Goal: Task Accomplishment & Management: Complete application form

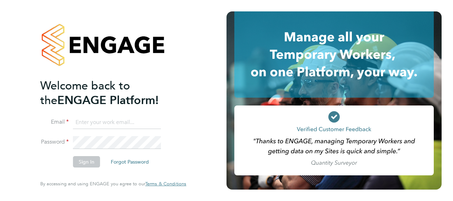
type input "johnogrady796@gmail.com"
click at [87, 164] on button "Sign In" at bounding box center [86, 161] width 27 height 11
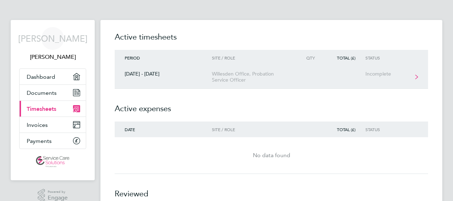
click at [373, 77] on link "[DATE] - [DATE] Willesden Office, Probation Service Officer Incomplete" at bounding box center [271, 76] width 313 height 23
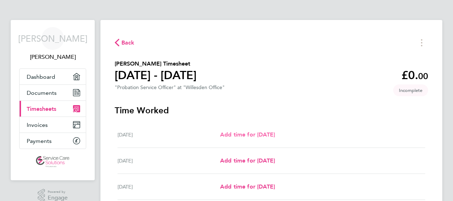
click at [245, 134] on span "Add time for [DATE]" at bounding box center [247, 134] width 55 height 7
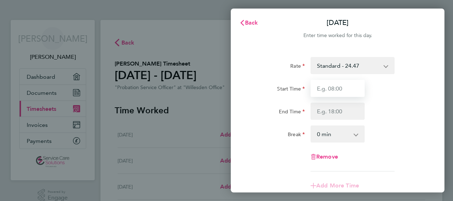
click at [344, 90] on input "Start Time" at bounding box center [337, 88] width 54 height 17
click at [350, 89] on input "Start Time" at bounding box center [337, 88] width 54 height 17
type input "08:00"
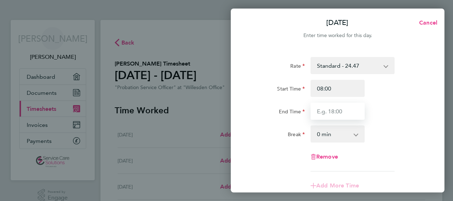
click at [335, 114] on input "End Time" at bounding box center [337, 111] width 54 height 17
type input "17:30"
click at [331, 134] on select "0 min 15 min 30 min 45 min 60 min 75 min 90 min" at bounding box center [333, 134] width 44 height 16
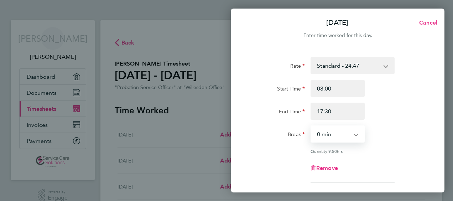
select select "30"
click at [311, 126] on select "0 min 15 min 30 min 45 min 60 min 75 min 90 min" at bounding box center [333, 134] width 44 height 16
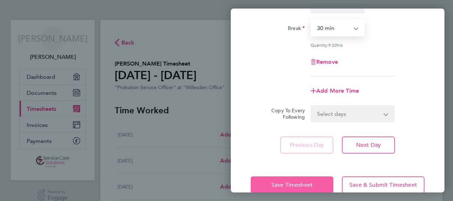
scroll to position [121, 0]
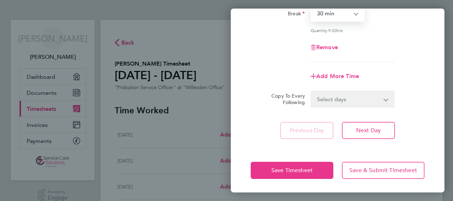
click at [327, 100] on select "Select days Day Weekday (Mon-Fri) Weekend (Sat-Sun) [DATE] [DATE] [DATE] [DATE]…" at bounding box center [348, 99] width 75 height 16
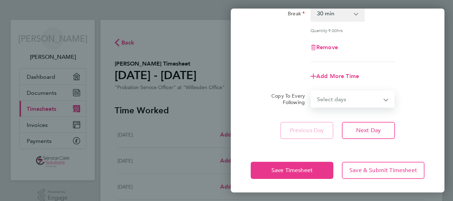
select select "WEEKDAY"
click at [311, 91] on select "Select days Day Weekday (Mon-Fri) Weekend (Sat-Sun) [DATE] [DATE] [DATE] [DATE]…" at bounding box center [348, 99] width 75 height 16
select select "[DATE]"
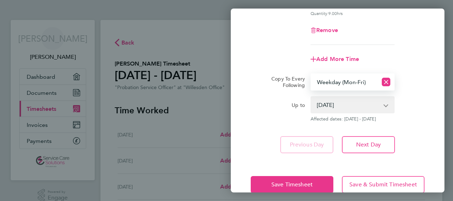
scroll to position [152, 0]
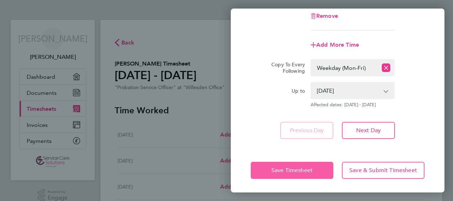
click at [294, 171] on span "Save Timesheet" at bounding box center [291, 170] width 41 height 7
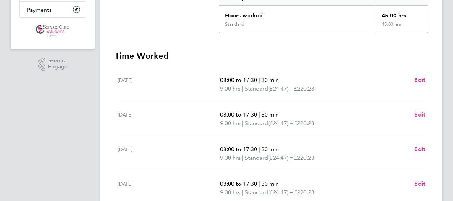
scroll to position [142, 0]
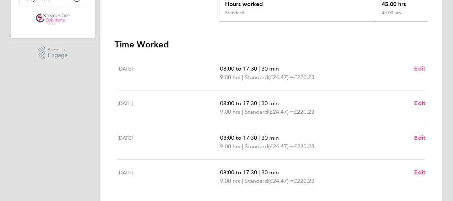
click at [418, 67] on span "Edit" at bounding box center [419, 68] width 11 height 7
select select "30"
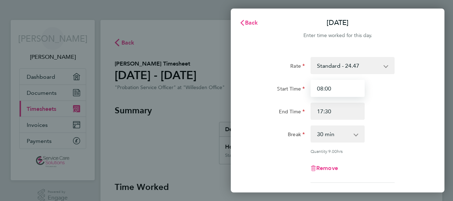
drag, startPoint x: 336, startPoint y: 91, endPoint x: 318, endPoint y: 90, distance: 18.2
click at [318, 90] on input "08:00" at bounding box center [337, 88] width 54 height 17
type input "09:30"
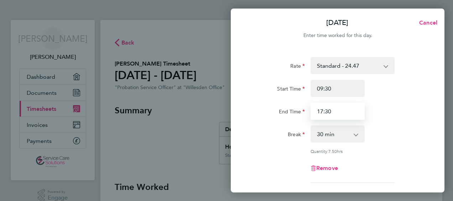
drag, startPoint x: 330, startPoint y: 114, endPoint x: 315, endPoint y: 113, distance: 14.6
click at [315, 113] on input "17:30" at bounding box center [337, 111] width 54 height 17
type input "10:30"
click at [336, 137] on select "0 min 15 min 30 min 45 min 60 min 75 min 90 min" at bounding box center [333, 134] width 44 height 16
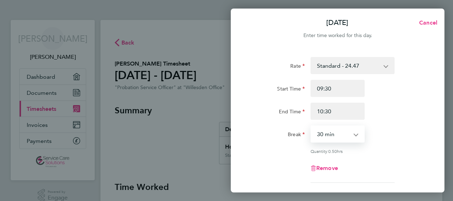
select select "0"
click at [311, 126] on select "0 min 15 min 30 min 45 min" at bounding box center [333, 134] width 44 height 16
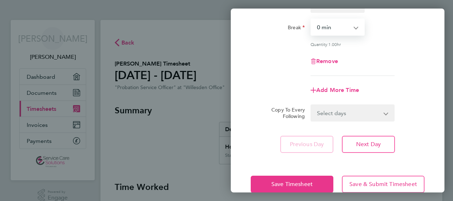
scroll to position [121, 0]
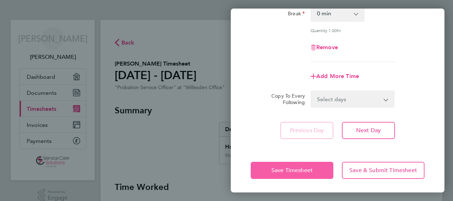
click at [288, 171] on span "Save Timesheet" at bounding box center [291, 170] width 41 height 7
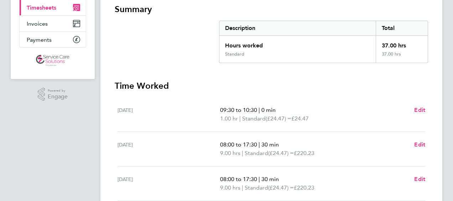
scroll to position [142, 0]
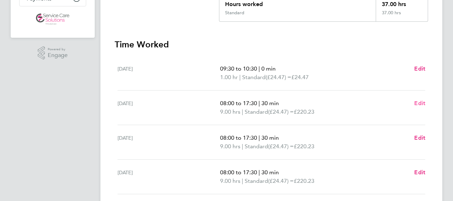
click at [423, 101] on span "Edit" at bounding box center [419, 103] width 11 height 7
select select "30"
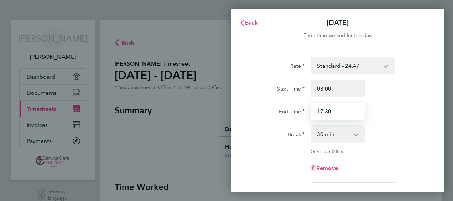
drag, startPoint x: 335, startPoint y: 110, endPoint x: 311, endPoint y: 113, distance: 24.8
click at [311, 113] on input "17:30" at bounding box center [337, 111] width 54 height 17
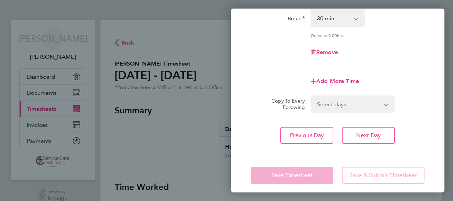
scroll to position [121, 0]
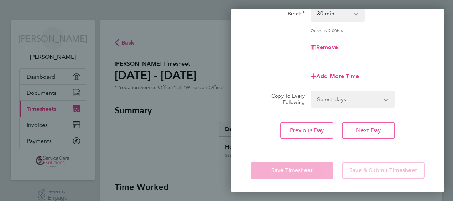
type input "18:00"
click at [244, 131] on div "Rate Standard - 24.47 Start Time 08:00 End Time 18:00 Break 0 min 15 min 30 min…" at bounding box center [338, 38] width 214 height 220
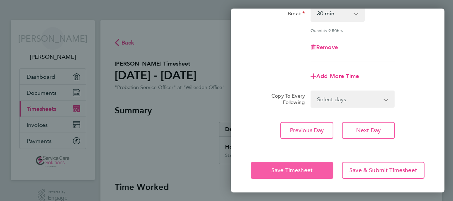
click at [277, 167] on span "Save Timesheet" at bounding box center [291, 170] width 41 height 7
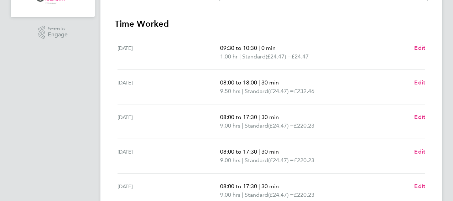
scroll to position [178, 0]
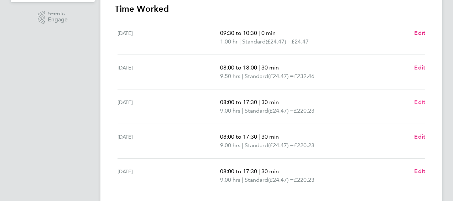
click at [419, 103] on span "Edit" at bounding box center [419, 102] width 11 height 7
select select "30"
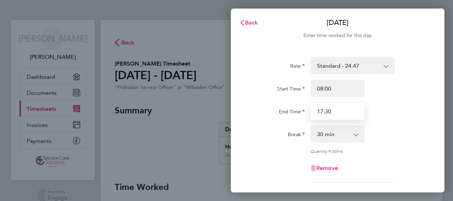
click at [322, 112] on input "17:30" at bounding box center [337, 111] width 54 height 17
click at [321, 112] on input "17:30" at bounding box center [337, 111] width 54 height 17
type input "7:30"
drag, startPoint x: 337, startPoint y: 115, endPoint x: 317, endPoint y: 112, distance: 20.8
click at [317, 112] on input "7:30" at bounding box center [337, 111] width 54 height 17
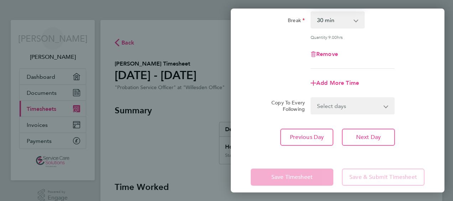
scroll to position [121, 0]
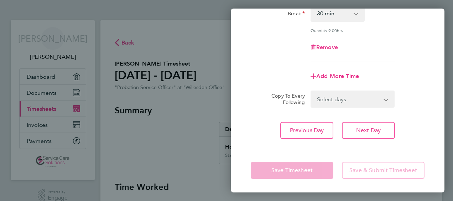
type input "18:00"
click at [265, 143] on div "Rate Standard - 24.47 Start Time 08:00 End Time 18:00 Break 0 min 15 min 30 min…" at bounding box center [338, 38] width 214 height 220
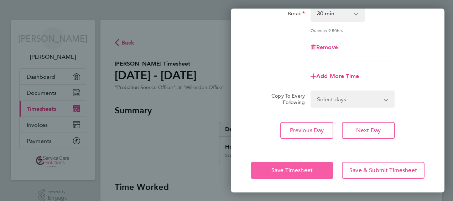
click at [281, 171] on span "Save Timesheet" at bounding box center [291, 170] width 41 height 7
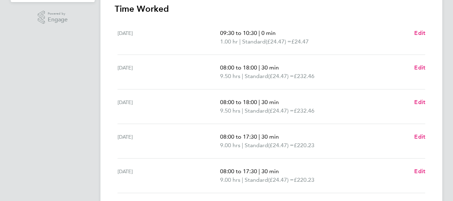
scroll to position [214, 0]
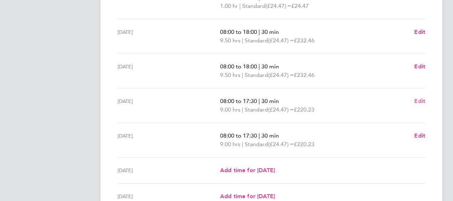
click at [423, 101] on span "Edit" at bounding box center [419, 101] width 11 height 7
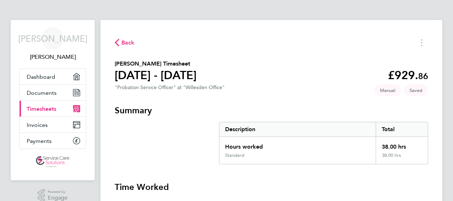
select select "30"
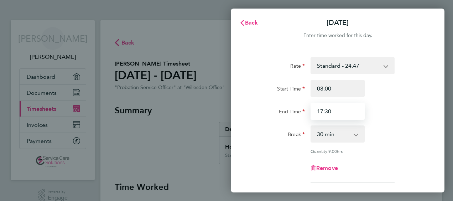
drag, startPoint x: 319, startPoint y: 112, endPoint x: 312, endPoint y: 112, distance: 7.1
click at [312, 112] on input "17:30" at bounding box center [337, 111] width 54 height 17
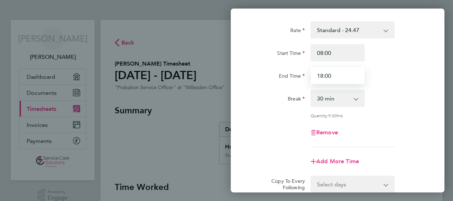
type input "18:00"
click at [257, 148] on app-timesheet-line-form-group "Rate Standard - 24.47 Start Time 08:00 End Time 18:00 Break 0 min 15 min 30 min…" at bounding box center [338, 95] width 174 height 148
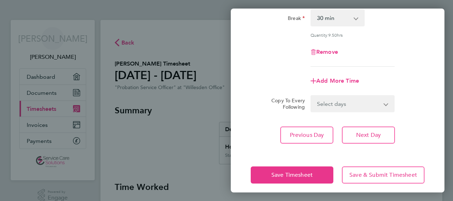
scroll to position [121, 0]
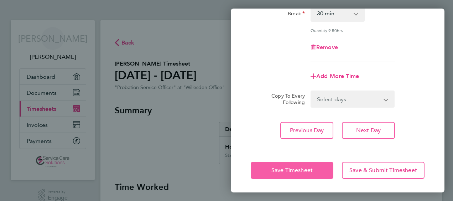
click at [273, 169] on span "Save Timesheet" at bounding box center [291, 170] width 41 height 7
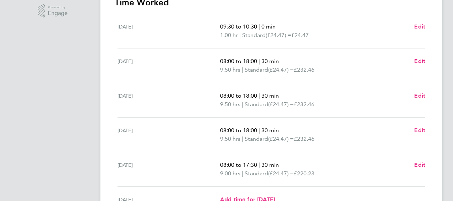
scroll to position [214, 0]
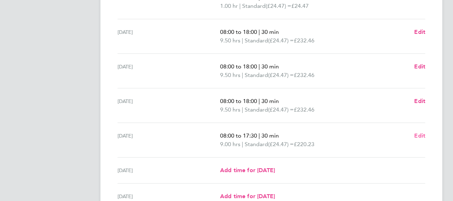
click at [423, 135] on span "Edit" at bounding box center [419, 135] width 11 height 7
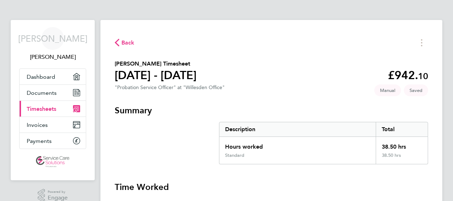
select select "30"
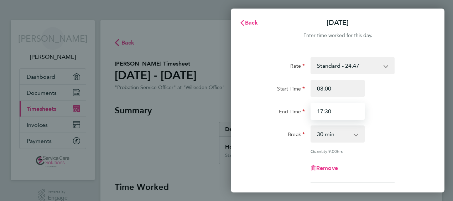
drag, startPoint x: 337, startPoint y: 110, endPoint x: 319, endPoint y: 110, distance: 18.9
click at [319, 110] on input "17:30" at bounding box center [337, 111] width 54 height 17
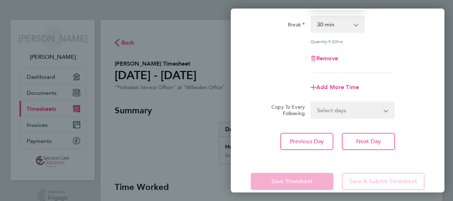
scroll to position [121, 0]
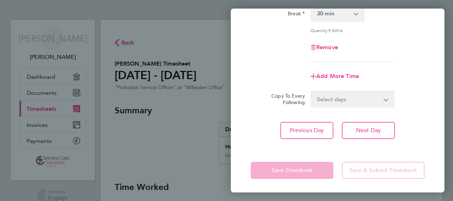
type input "18:00"
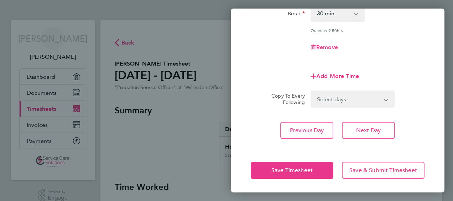
click at [254, 139] on div "Rate Standard - 24.47 Start Time 08:00 End Time 18:00 Break 0 min 15 min 30 min…" at bounding box center [338, 38] width 214 height 220
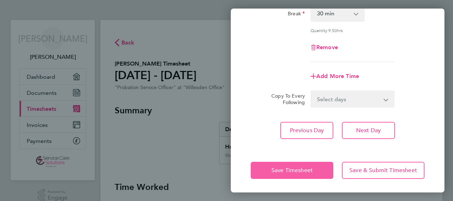
click at [273, 167] on span "Save Timesheet" at bounding box center [291, 170] width 41 height 7
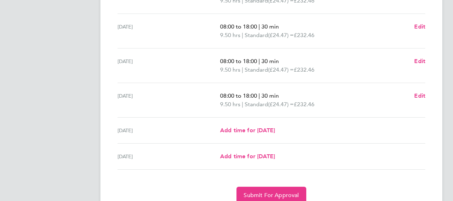
scroll to position [284, 0]
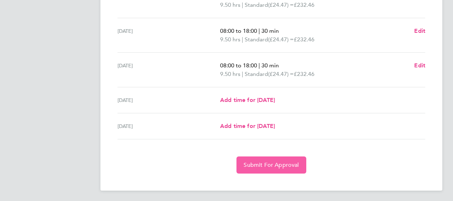
click at [277, 163] on span "Submit For Approval" at bounding box center [270, 164] width 55 height 7
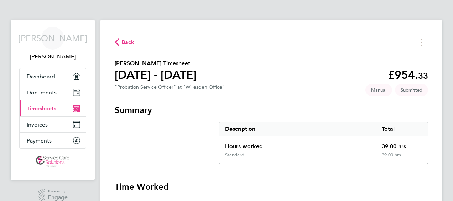
scroll to position [0, 0]
